Goal: Check status: Check status

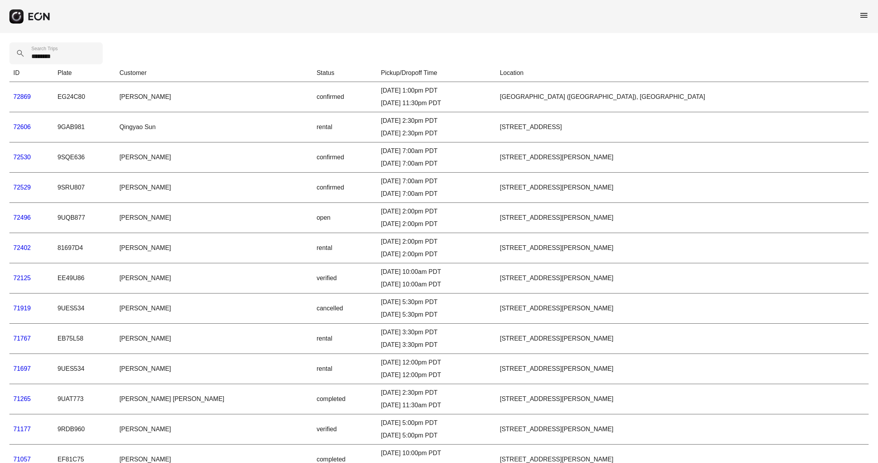
type Trips "********"
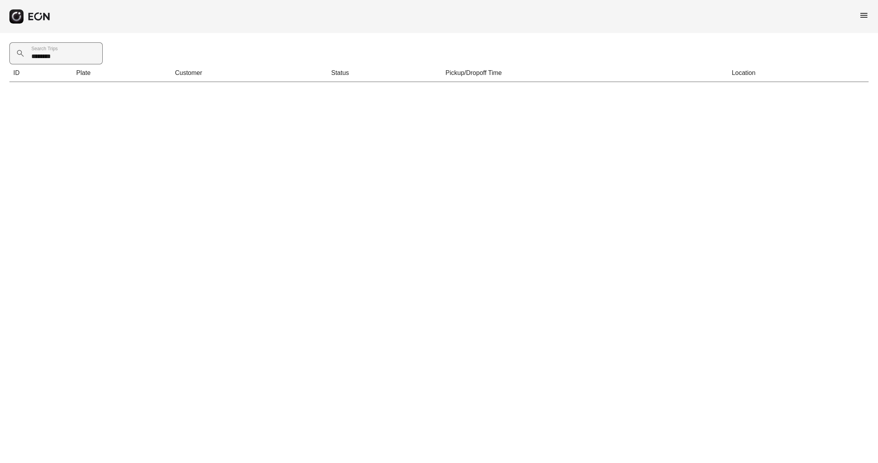
drag, startPoint x: 58, startPoint y: 56, endPoint x: 22, endPoint y: 55, distance: 36.1
click at [22, 55] on div "******** Search Trips" at bounding box center [58, 53] width 98 height 22
type Trips "*"
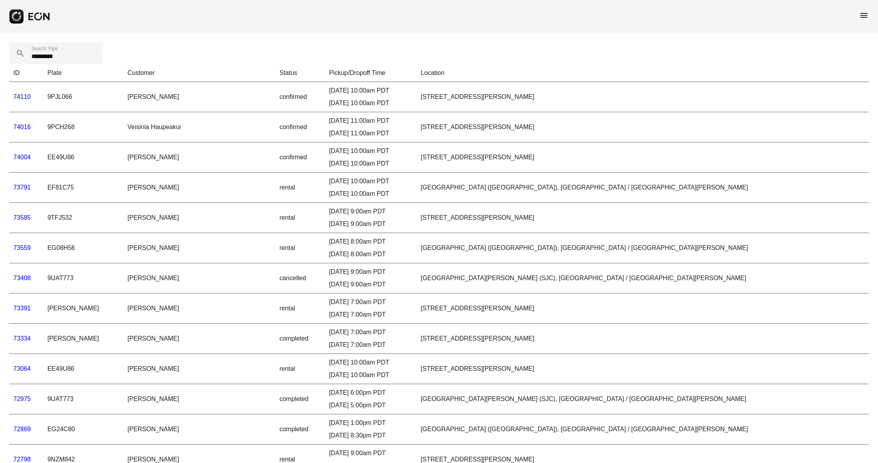
type Trips "*********"
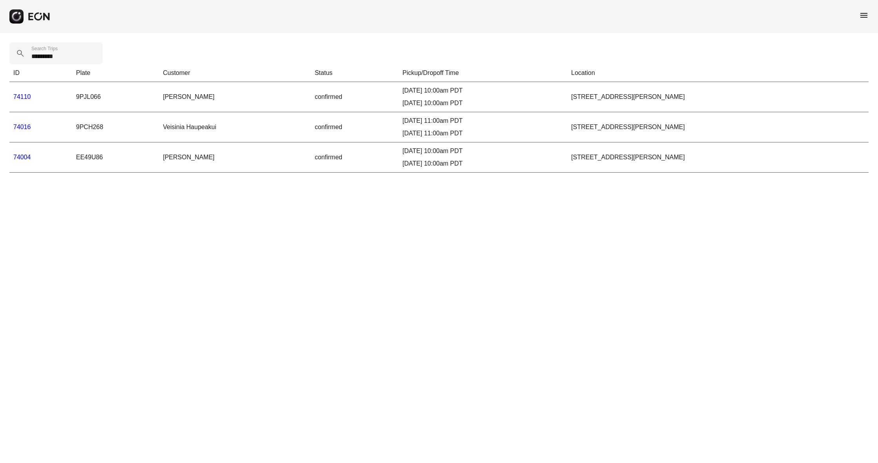
drag, startPoint x: 67, startPoint y: 56, endPoint x: 8, endPoint y: 51, distance: 58.7
click at [8, 51] on div "********* Search Trips ID Plate Customer Status Pickup/Dropoff Time Location 74…" at bounding box center [439, 107] width 878 height 149
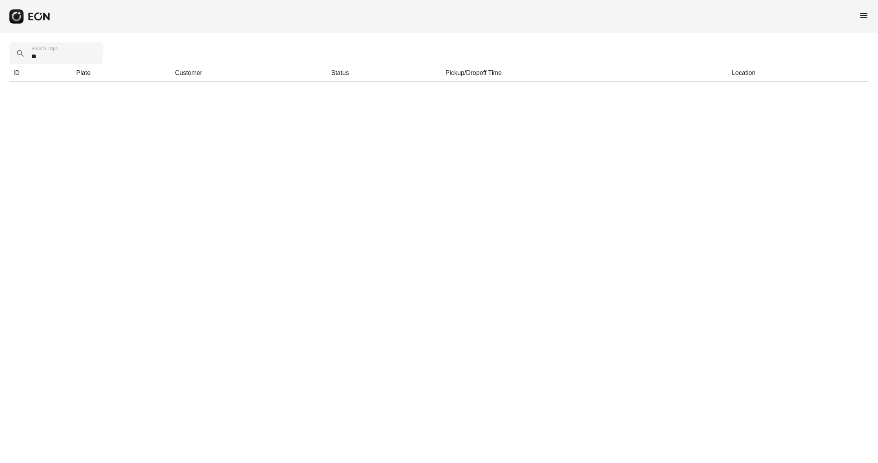
type Trips "*"
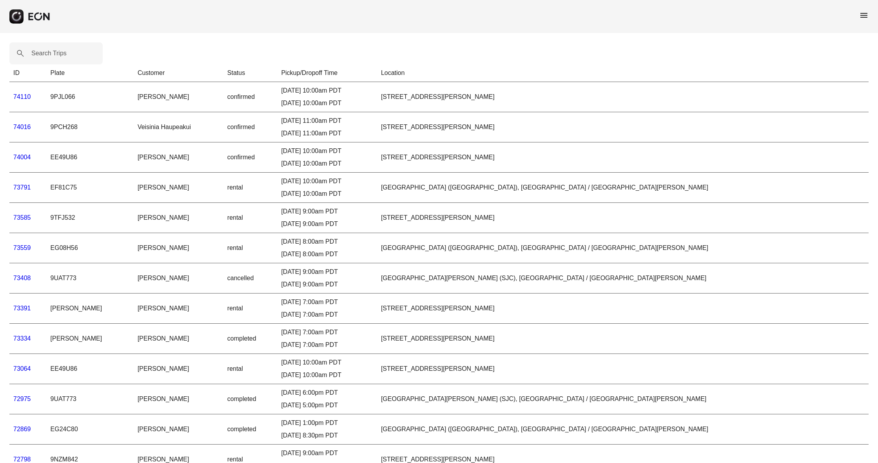
click at [866, 17] on span "menu" at bounding box center [864, 15] width 9 height 9
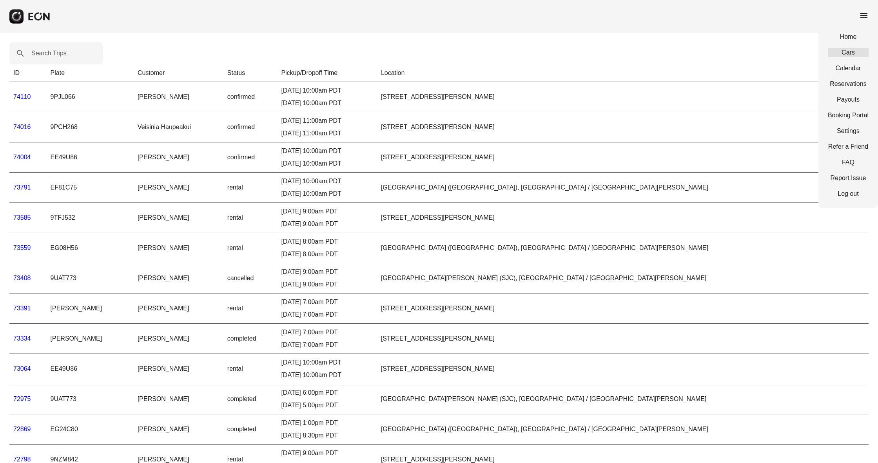
click at [850, 52] on link "Cars" at bounding box center [848, 52] width 41 height 9
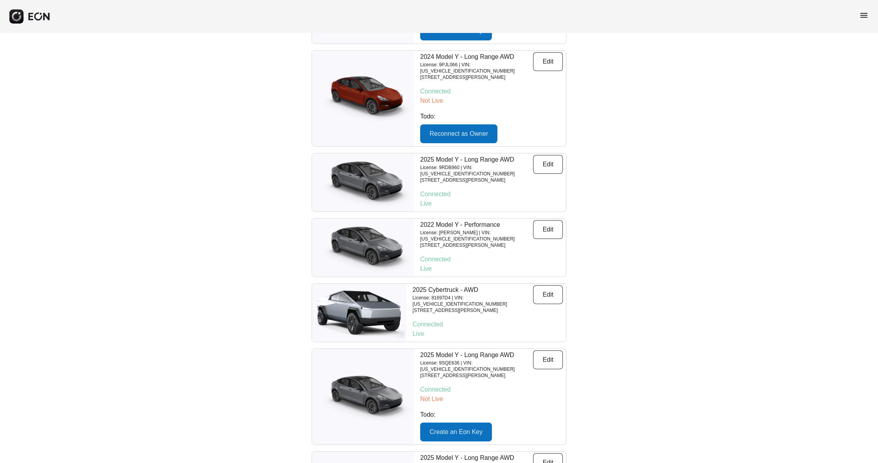
scroll to position [903, 0]
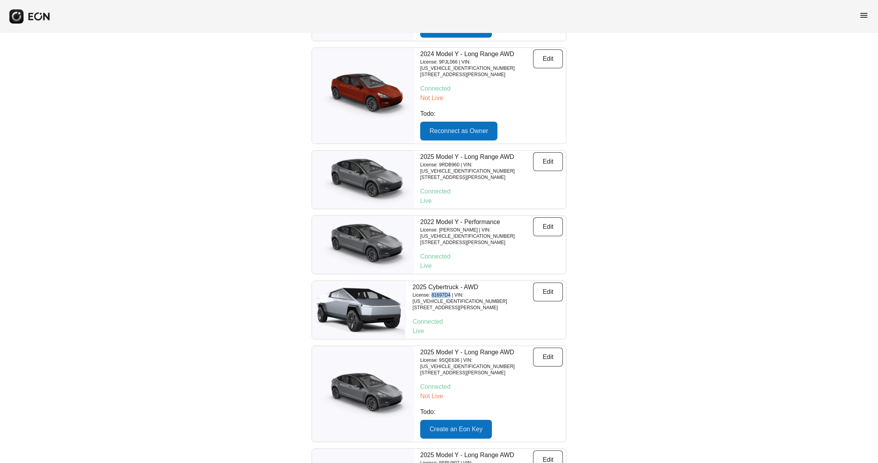
drag, startPoint x: 433, startPoint y: 255, endPoint x: 452, endPoint y: 256, distance: 19.3
click at [452, 292] on p "License: 81697D4 | VIN: [US_VEHICLE_IDENTIFICATION_NUMBER]" at bounding box center [473, 298] width 121 height 13
copy p "81697D4"
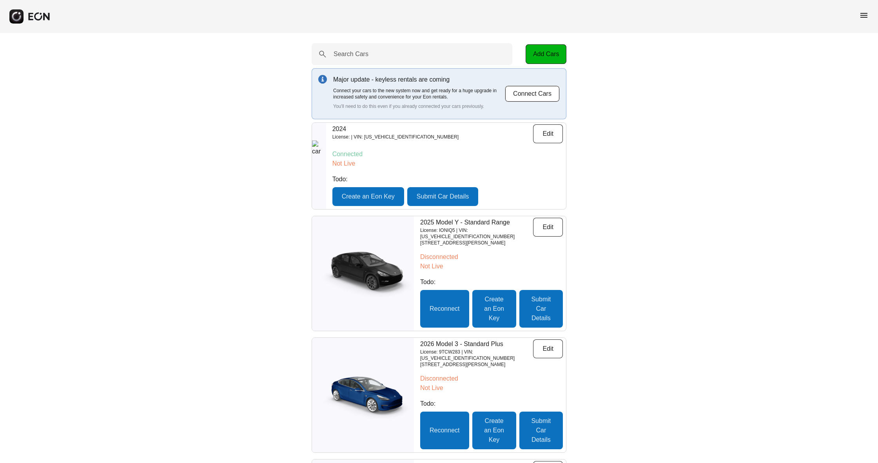
scroll to position [0, 0]
click at [866, 12] on span "menu" at bounding box center [864, 15] width 9 height 9
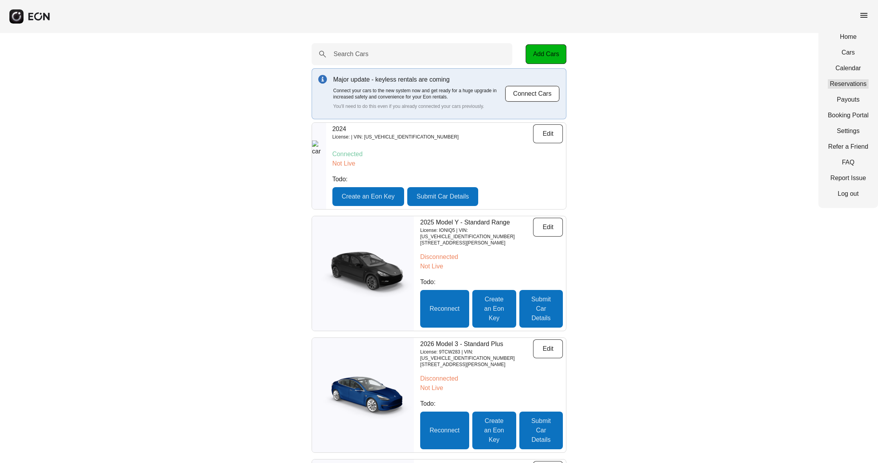
click at [849, 84] on link "Reservations" at bounding box center [848, 83] width 41 height 9
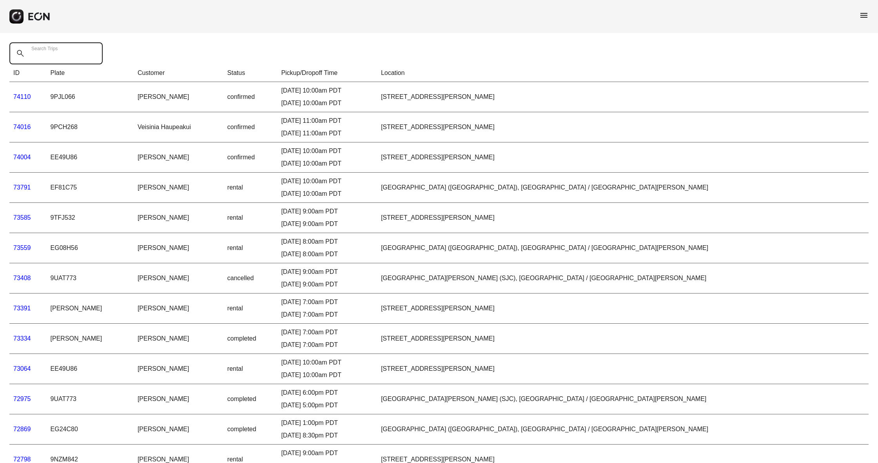
click at [78, 54] on Trips "Search Trips" at bounding box center [55, 53] width 93 height 22
paste Trips "*******"
type Trips "*******"
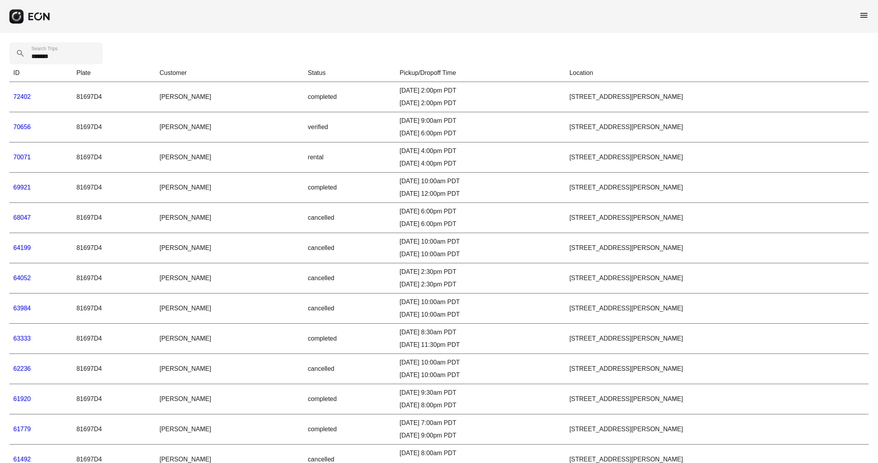
click at [17, 155] on link "70071" at bounding box center [22, 157] width 18 height 7
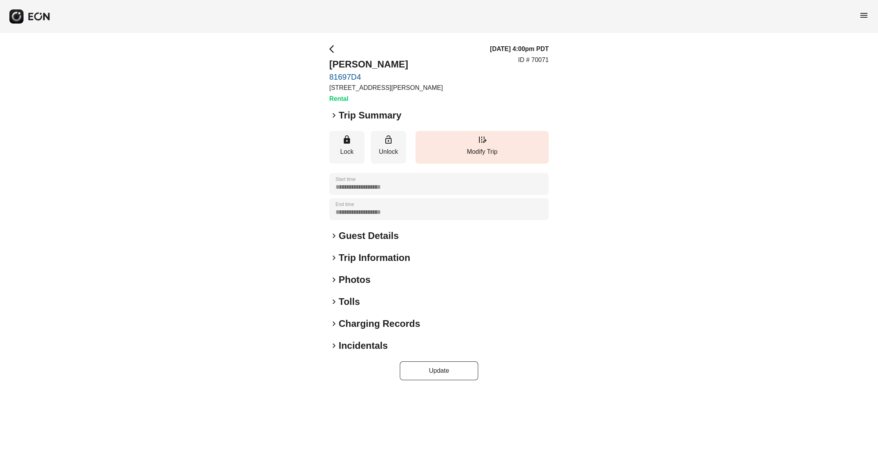
click at [335, 258] on span "keyboard_arrow_right" at bounding box center [333, 257] width 9 height 9
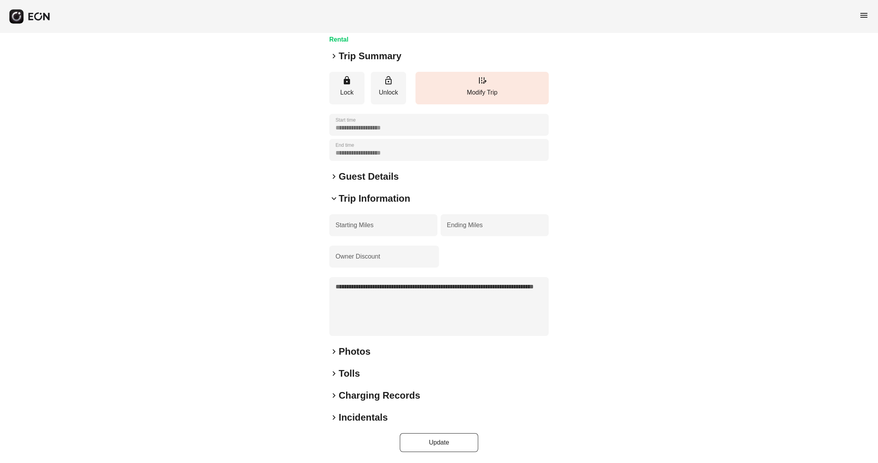
scroll to position [59, 0]
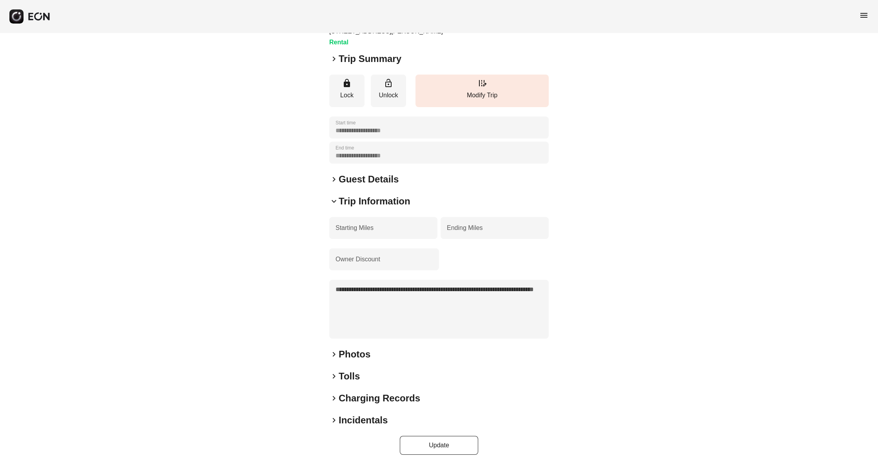
drag, startPoint x: 389, startPoint y: 299, endPoint x: 332, endPoint y: 284, distance: 58.3
click at [332, 284] on textarea "**********" at bounding box center [439, 309] width 220 height 59
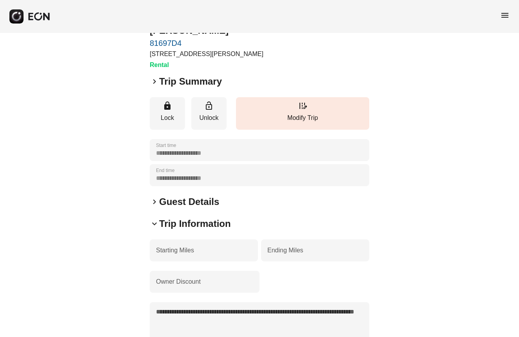
scroll to position [40, 0]
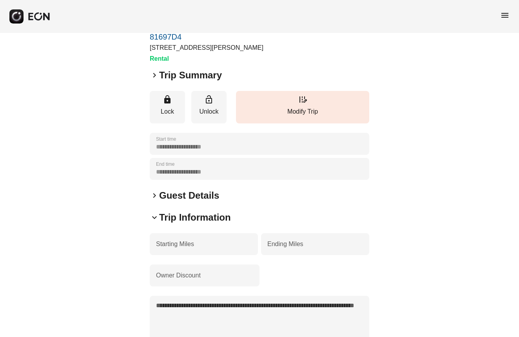
click at [153, 194] on span "keyboard_arrow_right" at bounding box center [154, 195] width 9 height 9
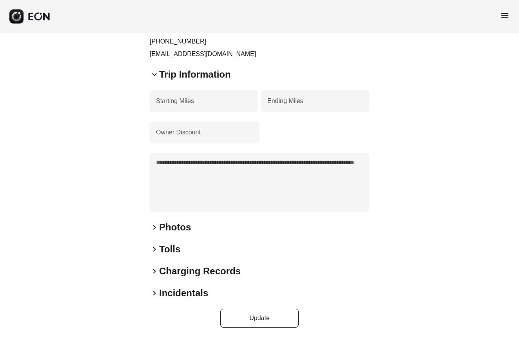
scroll to position [227, 0]
click at [154, 269] on span "keyboard_arrow_right" at bounding box center [154, 271] width 9 height 9
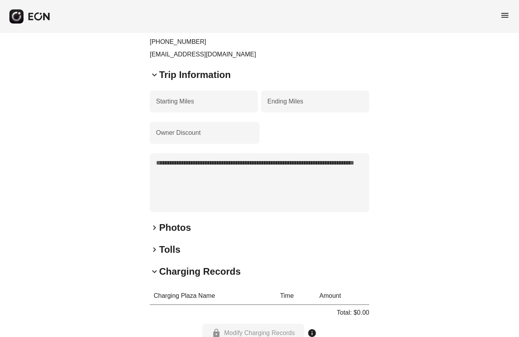
click at [155, 253] on span "keyboard_arrow_right" at bounding box center [154, 249] width 9 height 9
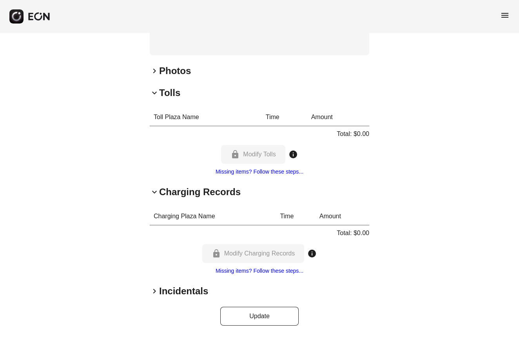
scroll to position [383, 0]
click at [155, 291] on span "keyboard_arrow_right" at bounding box center [154, 291] width 9 height 9
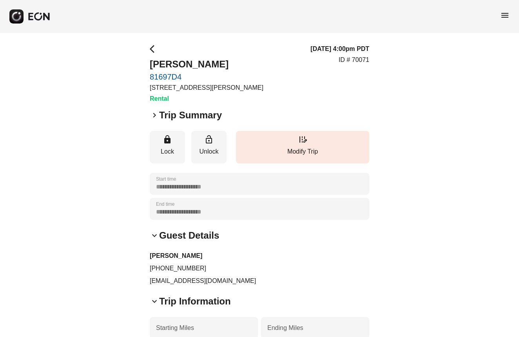
scroll to position [0, 0]
click at [155, 113] on span "keyboard_arrow_right" at bounding box center [154, 115] width 9 height 9
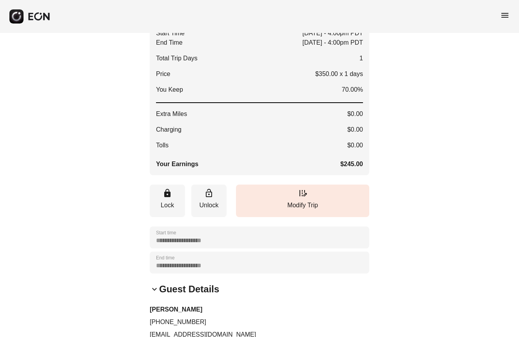
scroll to position [65, 0]
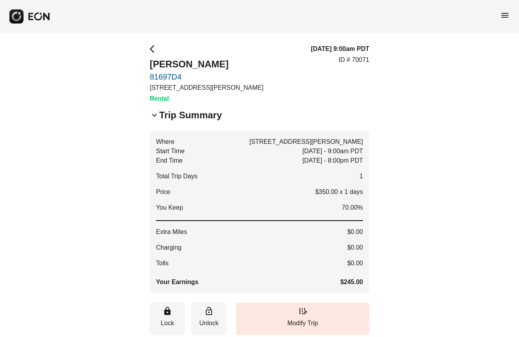
click at [505, 14] on span "menu" at bounding box center [504, 15] width 9 height 9
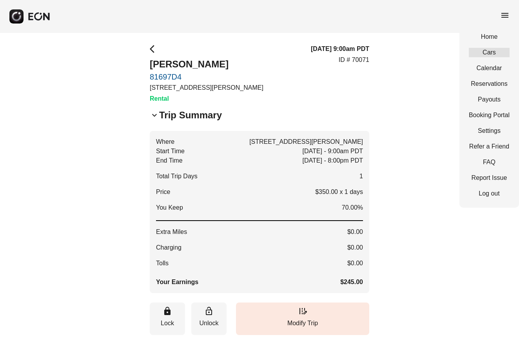
click at [490, 53] on link "Cars" at bounding box center [489, 52] width 41 height 9
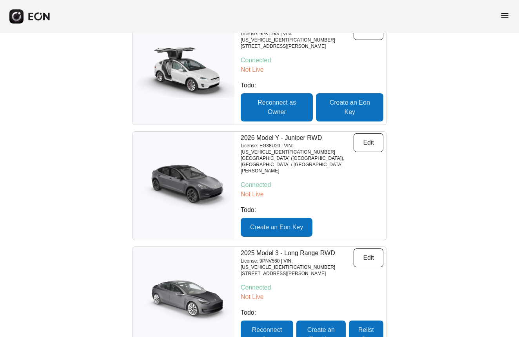
scroll to position [2750, 0]
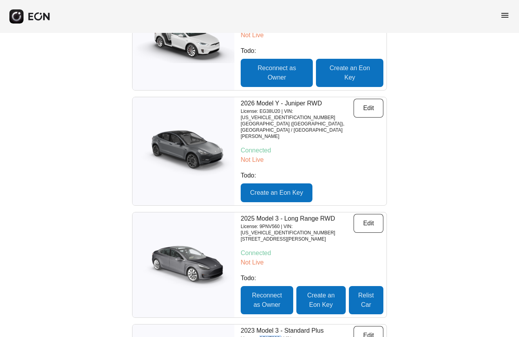
drag, startPoint x: 260, startPoint y: 109, endPoint x: 283, endPoint y: 112, distance: 22.5
click at [283, 336] on p "License: 9GXF992 | VIN: [US_VEHICLE_IDENTIFICATION_NUMBER]" at bounding box center [297, 342] width 113 height 13
copy p "9GXF992"
